Goal: Task Accomplishment & Management: Use online tool/utility

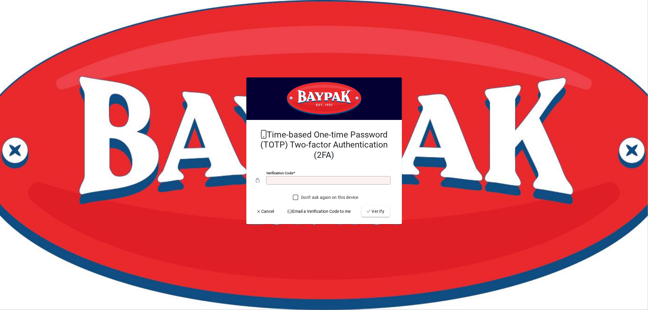
click at [324, 183] on input "Verification code" at bounding box center [329, 180] width 123 height 5
click at [324, 180] on input "Verification code" at bounding box center [329, 180] width 123 height 5
type input "******"
click at [361, 206] on button "Verify" at bounding box center [375, 211] width 28 height 11
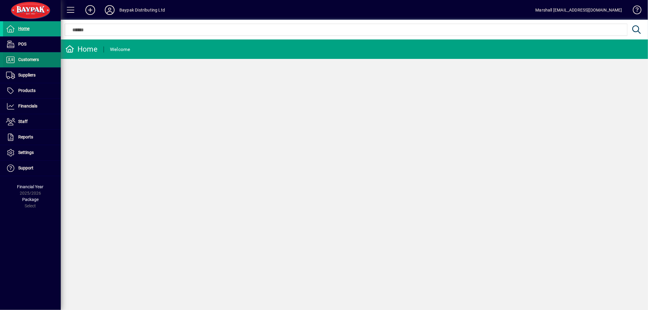
click at [24, 60] on span "Customers" at bounding box center [28, 59] width 21 height 5
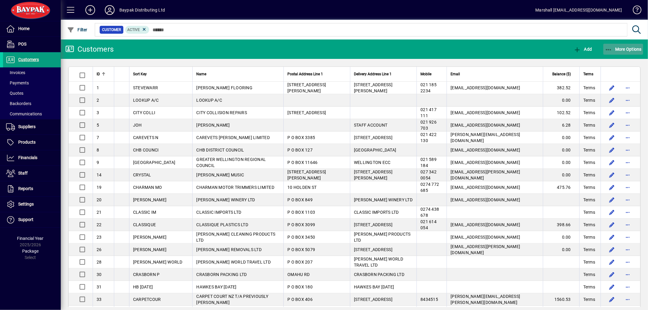
click at [609, 47] on icon "button" at bounding box center [609, 50] width 8 height 6
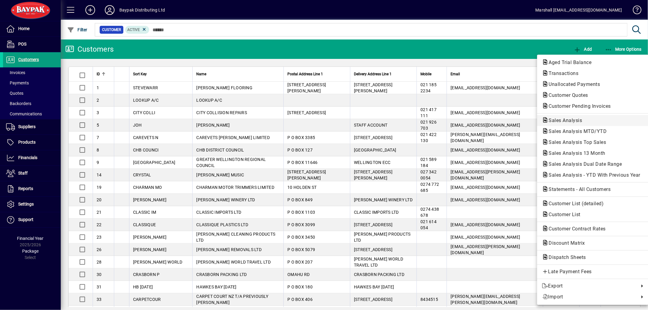
click at [576, 118] on span "Sales Analysis" at bounding box center [563, 121] width 43 height 6
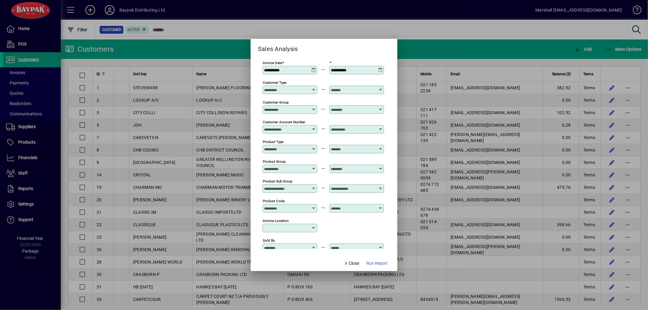
type input "**********"
click at [312, 68] on icon at bounding box center [313, 68] width 5 height 0
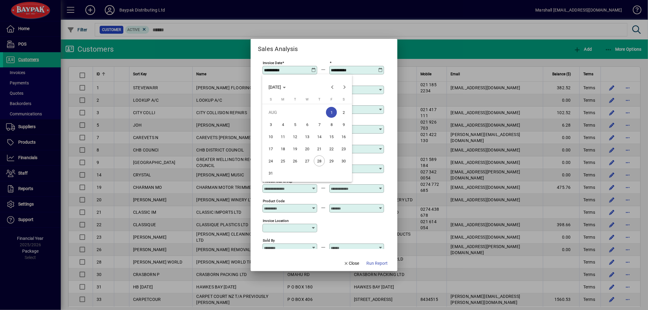
click at [320, 163] on span "28" at bounding box center [319, 161] width 11 height 11
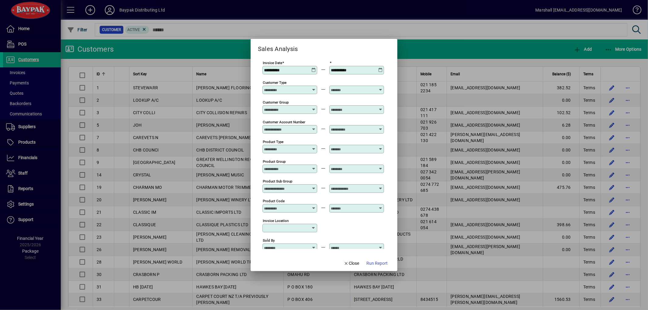
type input "**********"
click at [381, 263] on span "Run Report" at bounding box center [376, 263] width 21 height 6
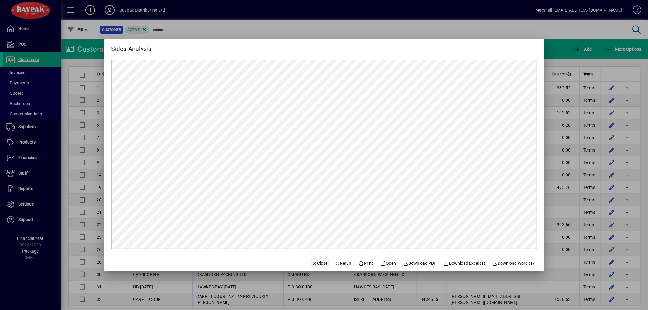
click at [315, 267] on span "button" at bounding box center [320, 263] width 21 height 15
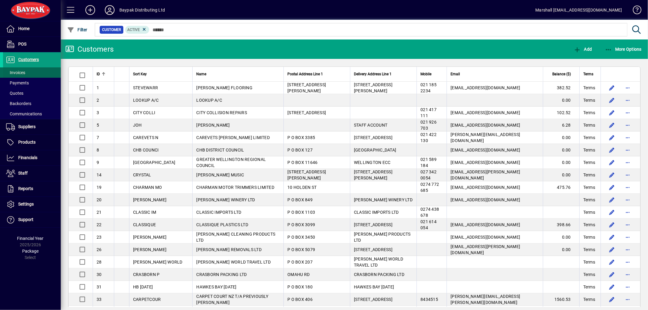
click at [21, 74] on span "Invoices" at bounding box center [15, 72] width 19 height 5
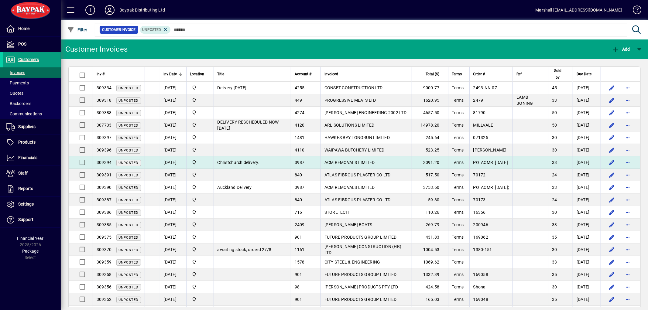
click at [339, 164] on span "ACM REMOVALS LIMITED" at bounding box center [349, 162] width 50 height 5
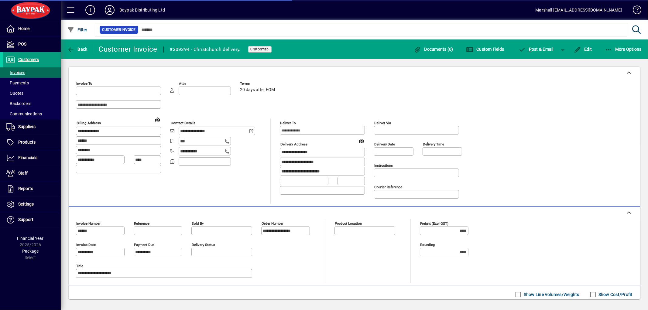
type input "**********"
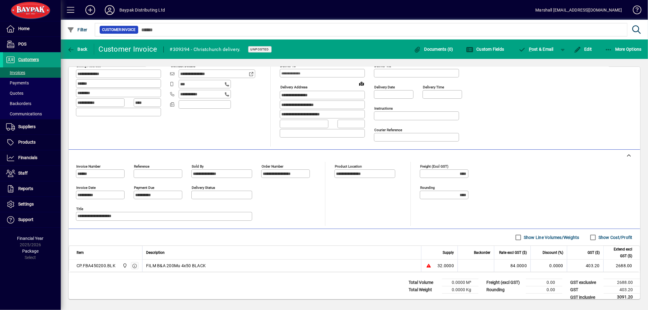
scroll to position [67, 0]
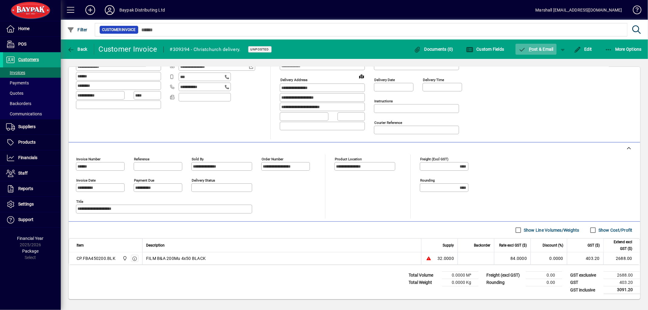
click at [546, 48] on span "P ost & Email" at bounding box center [536, 49] width 35 height 5
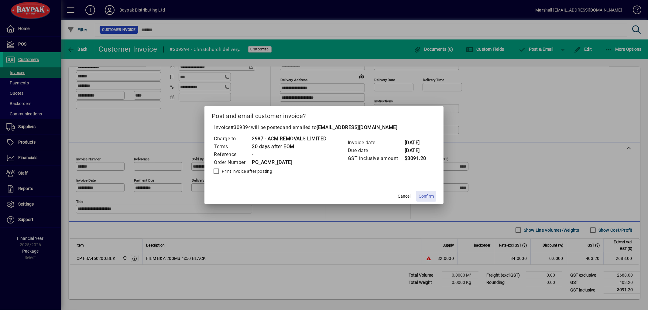
click at [424, 198] on span "Confirm" at bounding box center [426, 196] width 15 height 6
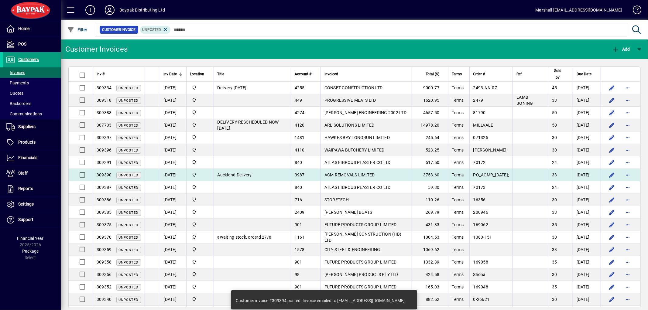
click at [344, 177] on span "ACM REMOVALS LIMITED" at bounding box center [349, 175] width 50 height 5
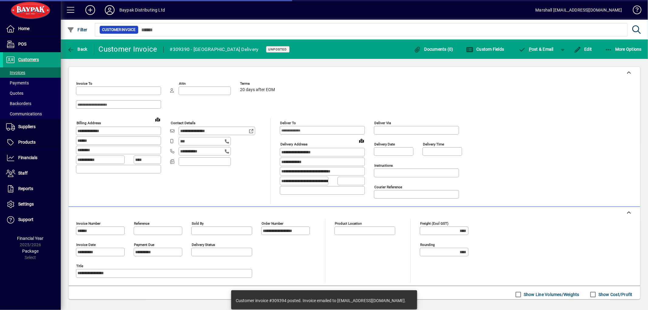
type input "**********"
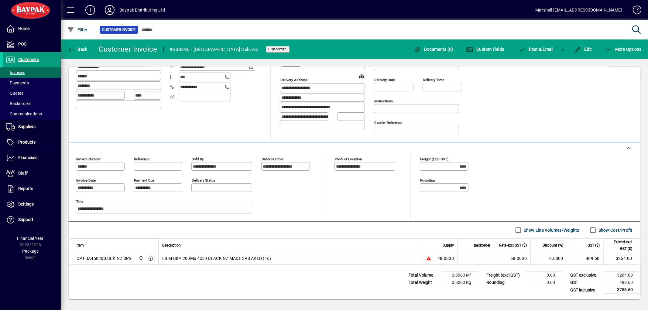
scroll to position [67, 0]
click at [544, 47] on span "P ost & Email" at bounding box center [536, 49] width 35 height 5
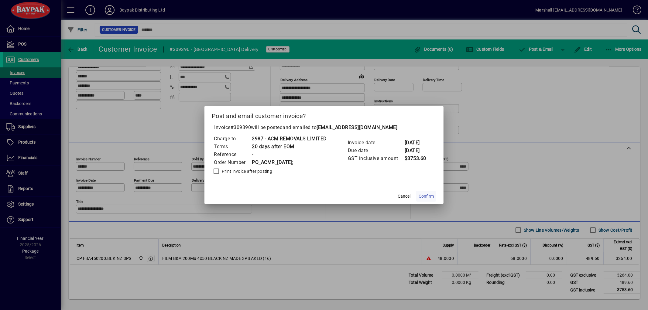
click at [424, 195] on span "Confirm" at bounding box center [426, 196] width 15 height 6
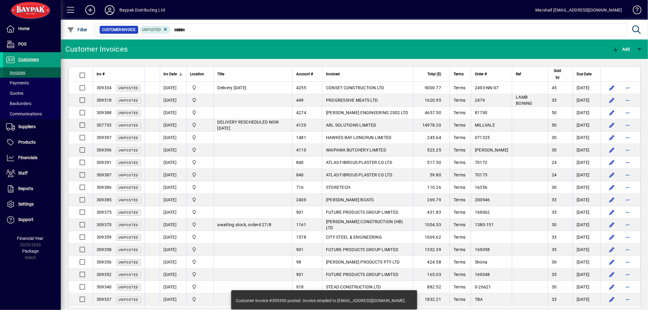
click at [16, 72] on span "Invoices" at bounding box center [15, 72] width 19 height 5
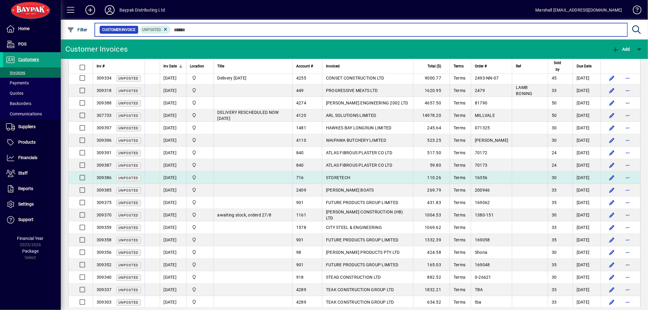
scroll to position [19, 0]
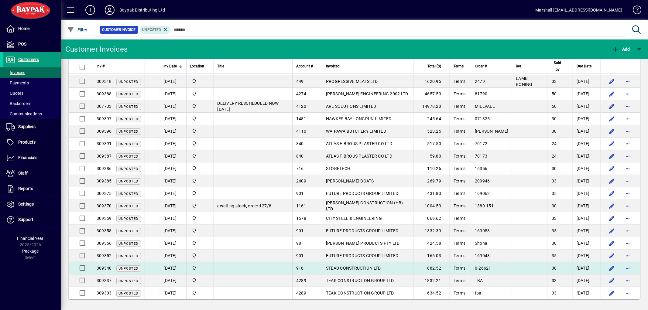
click at [350, 269] on span "STEAD CONSTRUCTION LTD" at bounding box center [353, 268] width 55 height 5
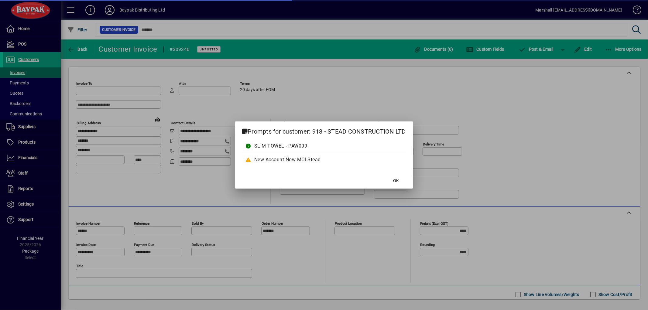
type input "**********"
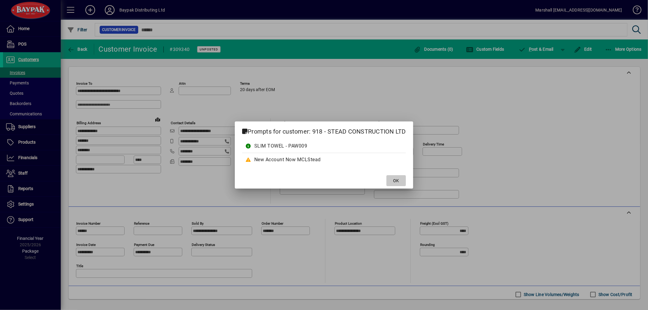
click at [402, 179] on span at bounding box center [395, 180] width 19 height 15
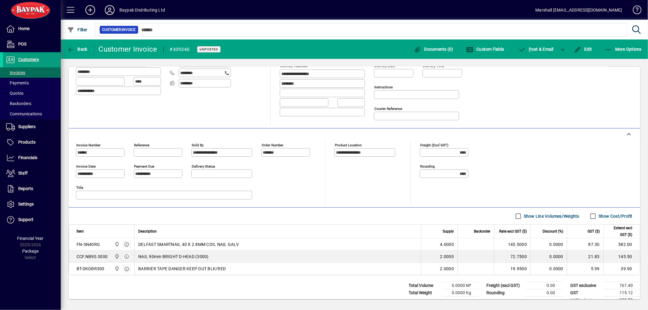
scroll to position [91, 0]
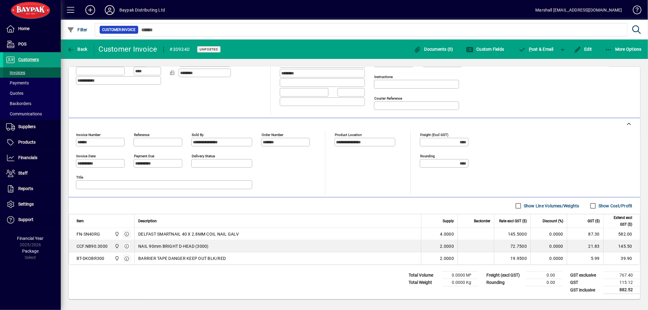
click at [13, 74] on span "Invoices" at bounding box center [15, 72] width 19 height 5
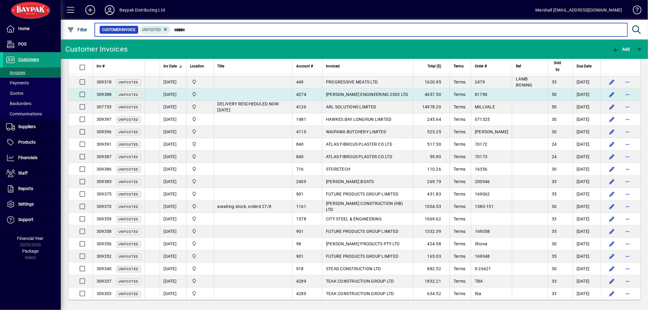
scroll to position [19, 0]
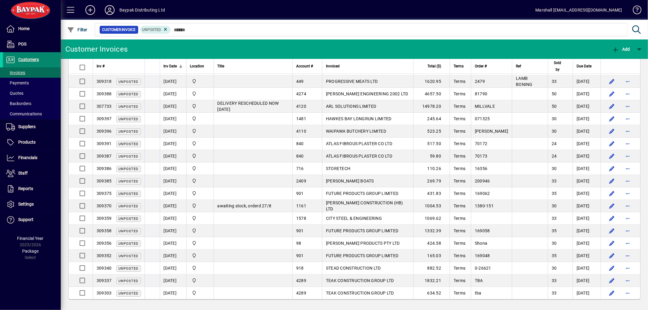
click at [35, 60] on span "Customers" at bounding box center [28, 59] width 21 height 5
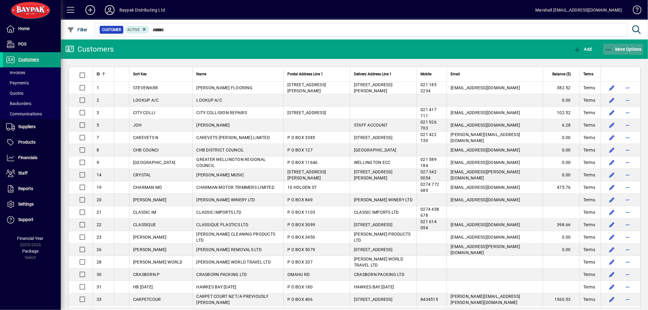
click at [609, 49] on icon "button" at bounding box center [609, 50] width 8 height 6
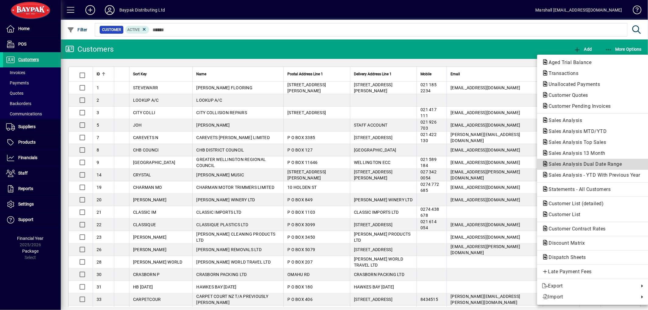
click at [601, 164] on span "Sales Analysis Dual Date Range" at bounding box center [583, 164] width 83 height 6
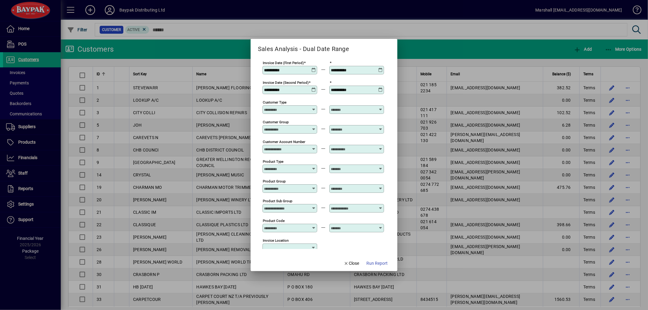
type input "**********"
click at [375, 263] on span "Run Report" at bounding box center [376, 263] width 21 height 6
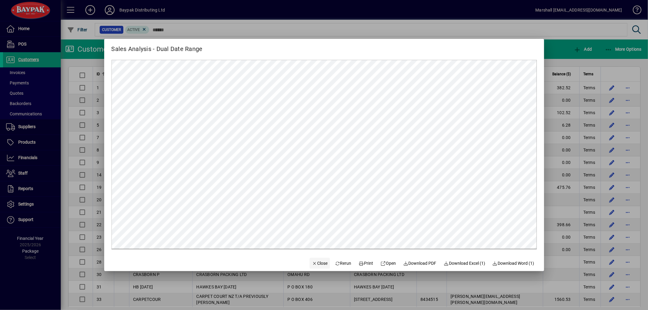
click at [312, 263] on icon "button" at bounding box center [314, 264] width 5 height 4
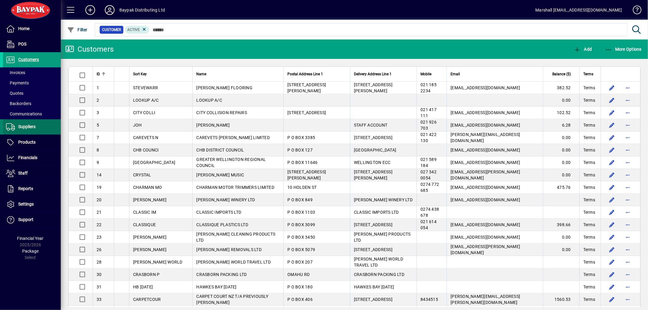
click at [29, 130] on span "Suppliers" at bounding box center [19, 126] width 33 height 7
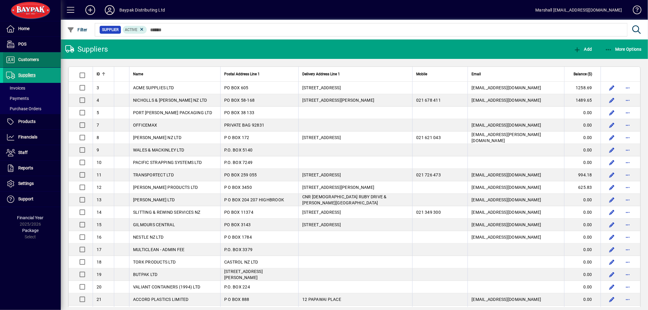
click at [26, 58] on span "Customers" at bounding box center [28, 59] width 21 height 5
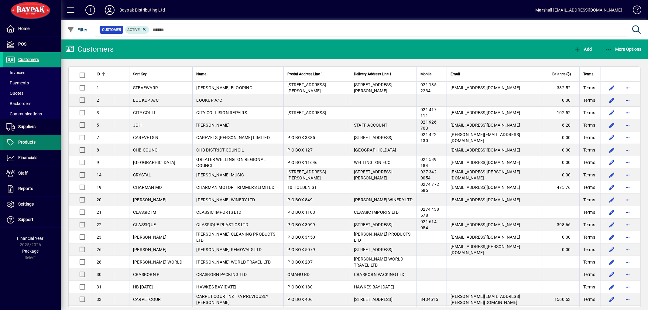
click at [32, 139] on span "Products" at bounding box center [19, 142] width 33 height 7
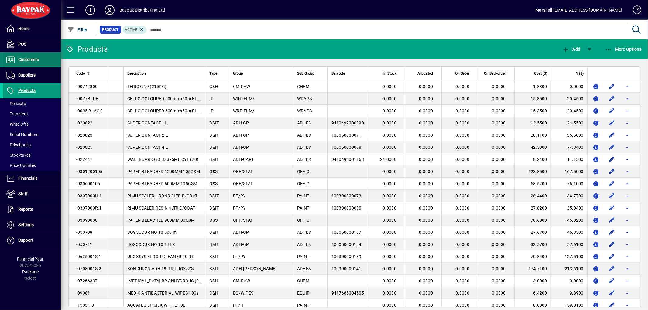
click at [34, 59] on span "Customers" at bounding box center [28, 59] width 21 height 5
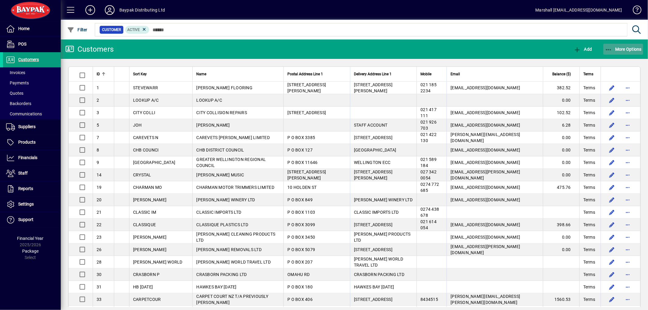
click at [608, 52] on span "button" at bounding box center [623, 49] width 40 height 15
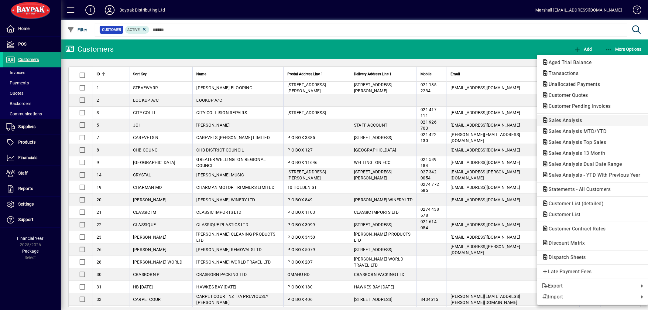
click at [548, 125] on button "Sales Analysis" at bounding box center [592, 120] width 111 height 11
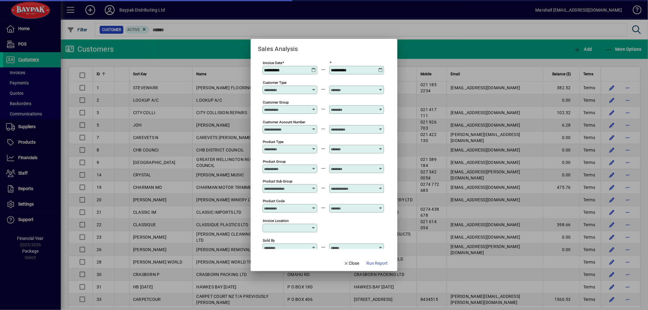
type input "**********"
click at [314, 68] on icon at bounding box center [313, 68] width 5 height 0
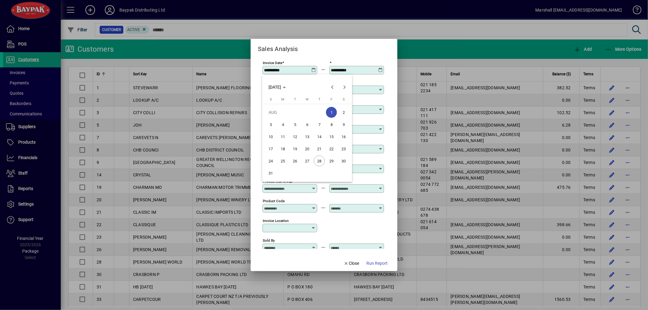
click at [319, 159] on span "28" at bounding box center [319, 161] width 11 height 11
type input "**********"
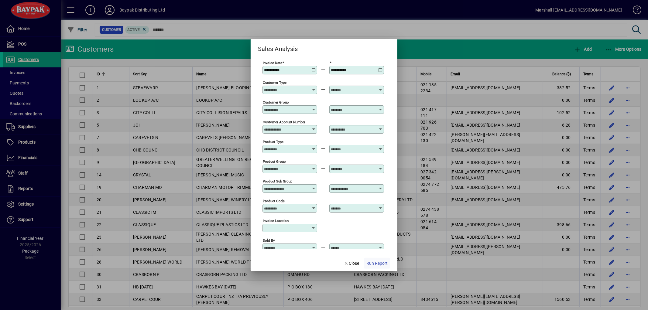
click at [386, 263] on span "Run Report" at bounding box center [376, 263] width 21 height 6
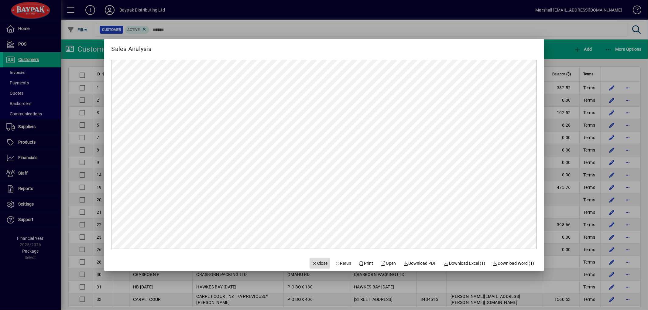
click at [315, 263] on span "Close" at bounding box center [320, 263] width 16 height 6
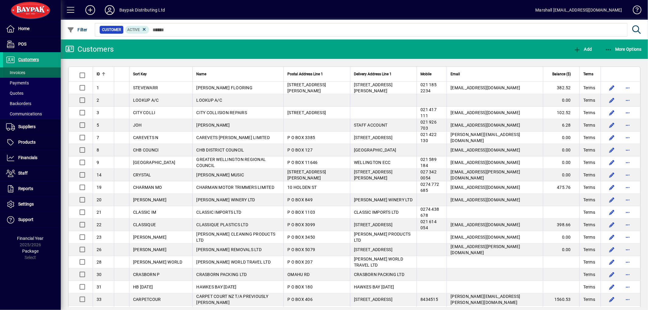
click at [13, 74] on span "Invoices" at bounding box center [15, 72] width 19 height 5
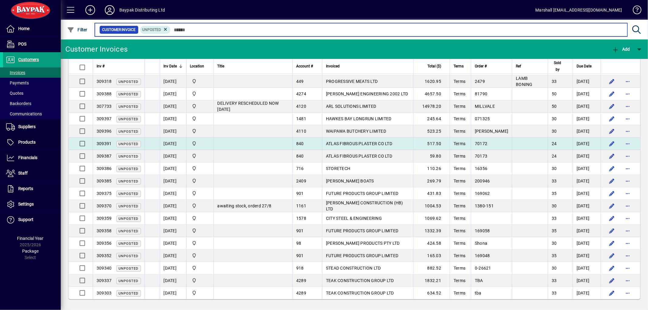
scroll to position [19, 0]
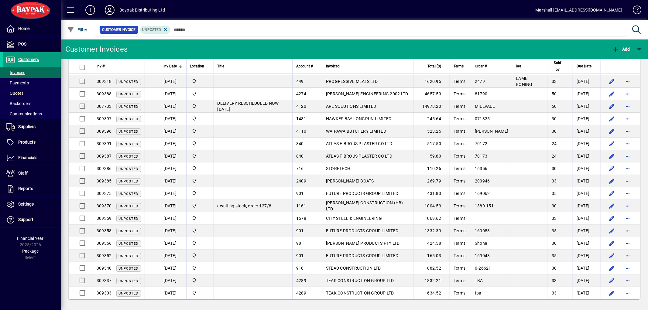
click at [113, 7] on icon at bounding box center [110, 10] width 12 height 10
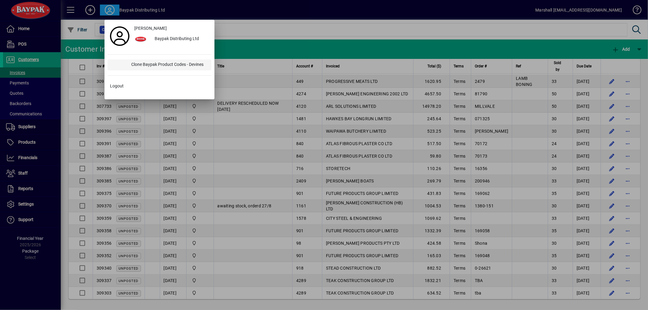
click at [151, 65] on div "Clone Baypak Product Codes - Devines" at bounding box center [168, 65] width 85 height 11
